Goal: Transaction & Acquisition: Purchase product/service

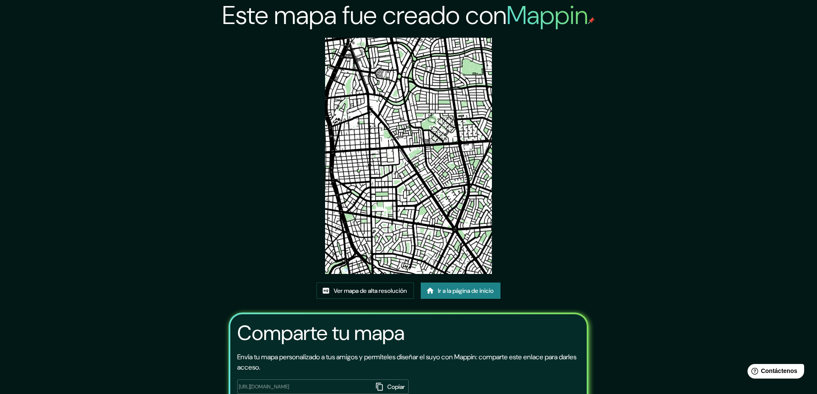
click at [446, 294] on font "Ir a la página de inicio" at bounding box center [466, 291] width 56 height 8
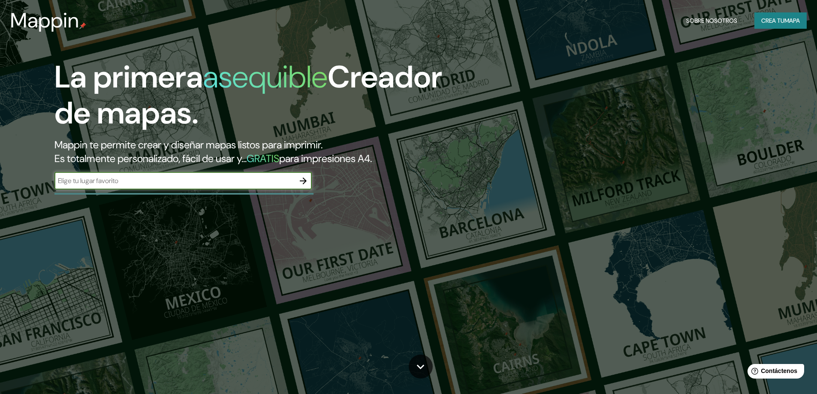
click at [161, 182] on input "text" at bounding box center [174, 181] width 240 height 10
type input "surquillo"
click at [303, 187] on button "button" at bounding box center [303, 180] width 17 height 17
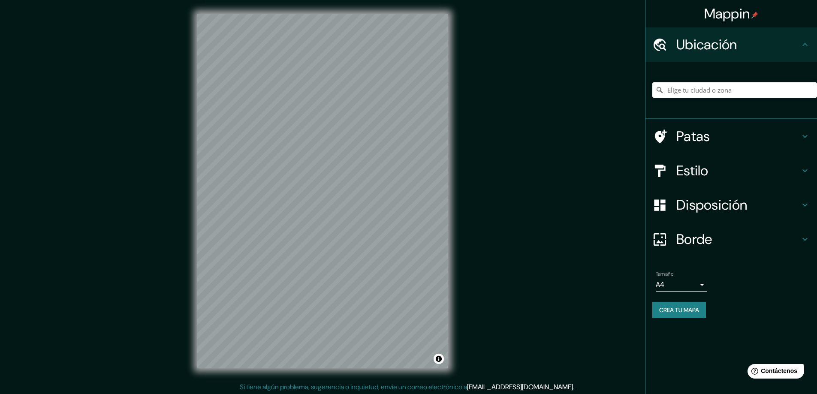
click at [689, 85] on input "Elige tu ciudad o zona" at bounding box center [734, 89] width 165 height 15
type input "Surquillo, Lima, Provincia de Lima, Perú"
click at [675, 313] on font "Crea tu mapa" at bounding box center [679, 310] width 40 height 8
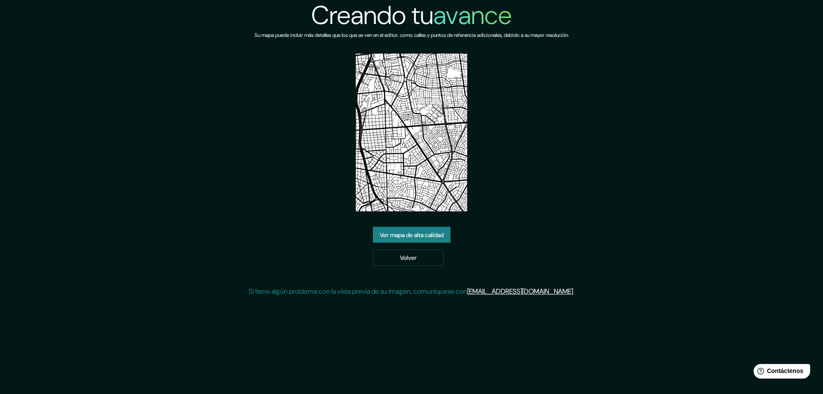
click at [413, 233] on font "Ver mapa de alta calidad" at bounding box center [412, 235] width 64 height 8
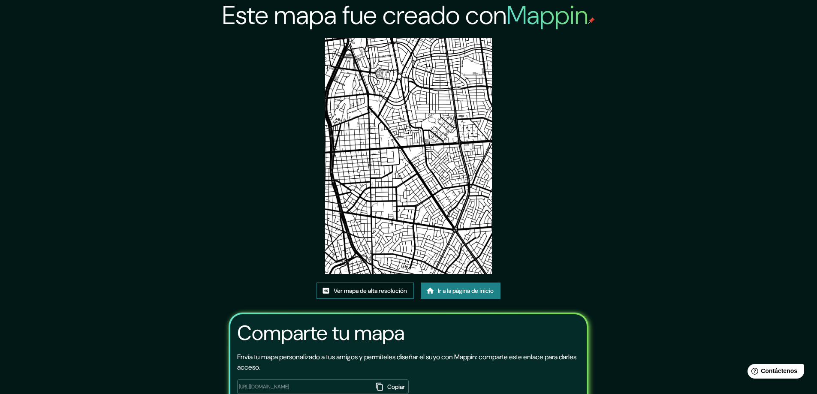
click at [354, 289] on font "Ver mapa de alta resolución" at bounding box center [370, 291] width 73 height 8
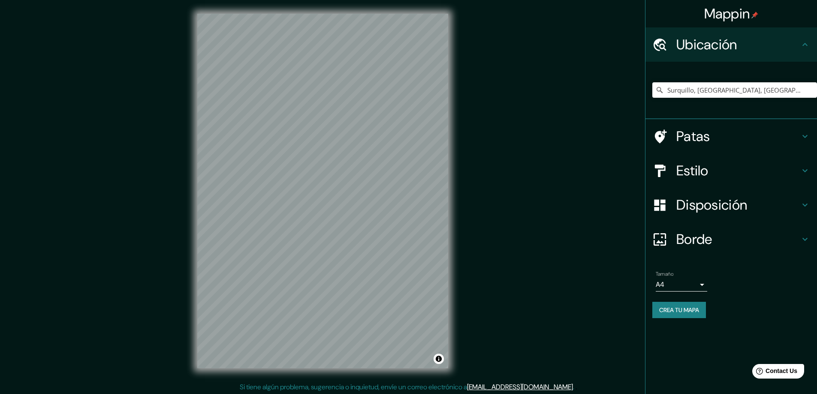
click at [716, 176] on h4 "Estilo" at bounding box center [738, 170] width 124 height 17
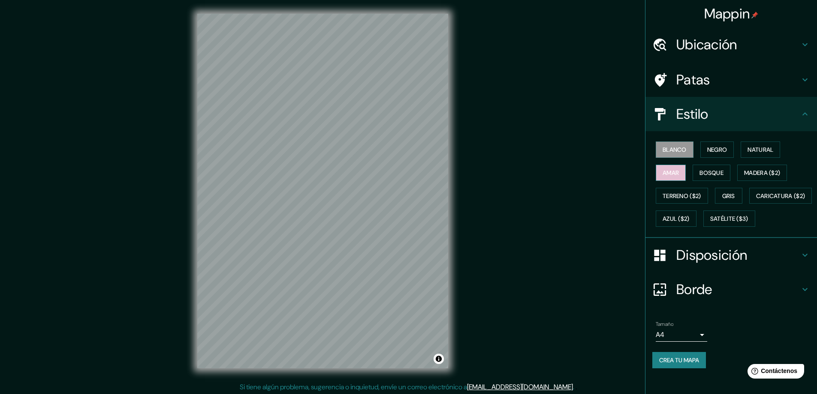
click at [656, 174] on button "Amar" at bounding box center [671, 173] width 30 height 16
click at [699, 78] on font "Patas" at bounding box center [693, 80] width 34 height 18
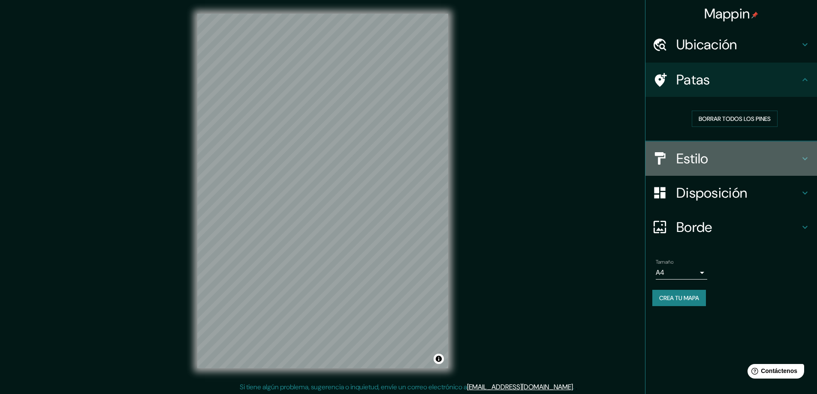
click at [696, 162] on font "Estilo" at bounding box center [692, 159] width 32 height 18
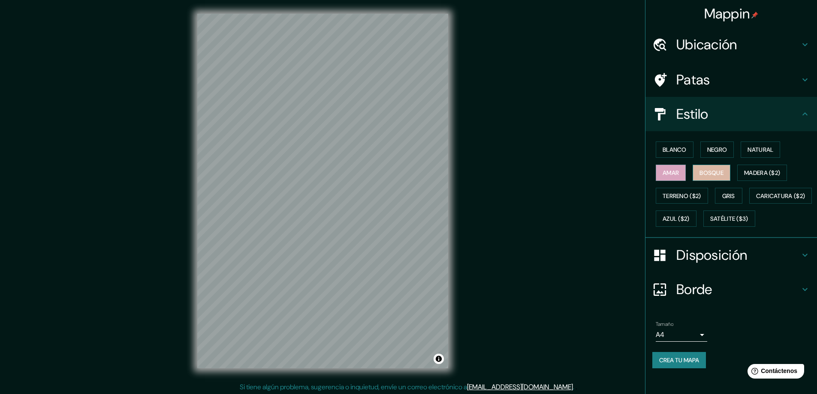
click at [714, 172] on font "Bosque" at bounding box center [711, 173] width 24 height 8
click at [767, 168] on font "Madera ($2)" at bounding box center [762, 172] width 36 height 11
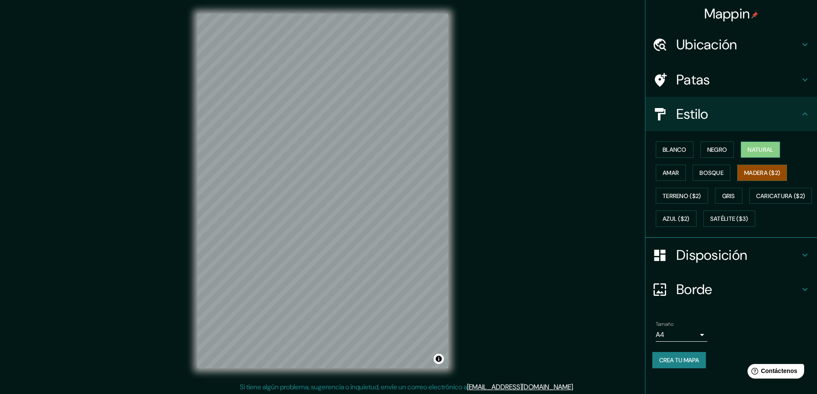
click at [762, 145] on font "Natural" at bounding box center [761, 149] width 26 height 11
click at [709, 148] on font "Negro" at bounding box center [717, 150] width 20 height 8
click at [666, 150] on font "Blanco" at bounding box center [675, 150] width 24 height 8
click at [751, 148] on font "Natural" at bounding box center [761, 150] width 26 height 8
